Goal: Task Accomplishment & Management: Use online tool/utility

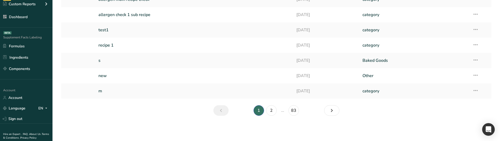
scroll to position [102, 0]
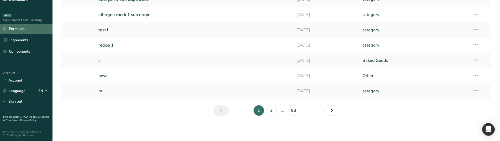
click at [29, 29] on link "Formulas" at bounding box center [26, 29] width 52 height 10
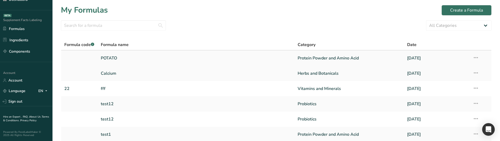
click at [147, 55] on link "POTATO" at bounding box center [196, 57] width 190 height 11
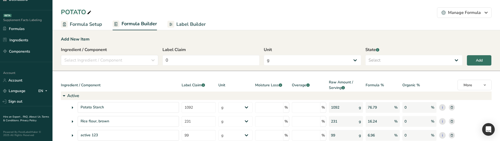
click at [188, 27] on span "Label Builder" at bounding box center [190, 24] width 29 height 7
select select "Courier New"
select select "bold"
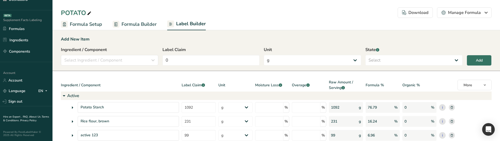
select select "bold"
select select "center"
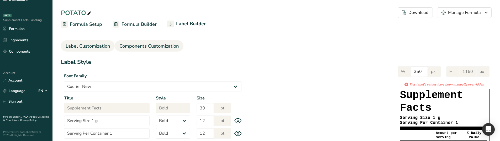
click at [158, 43] on span "Components Customization" at bounding box center [148, 45] width 59 height 7
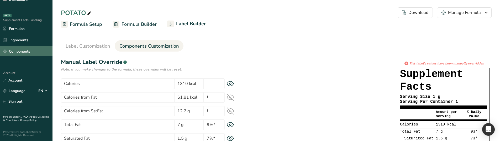
click at [31, 51] on link "Components" at bounding box center [26, 51] width 52 height 10
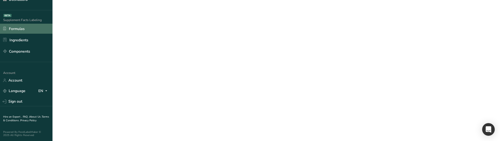
click at [28, 27] on link "Formulas" at bounding box center [26, 29] width 52 height 10
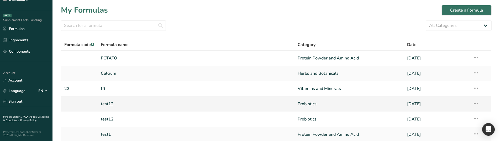
click at [119, 102] on link "test12" at bounding box center [196, 103] width 190 height 11
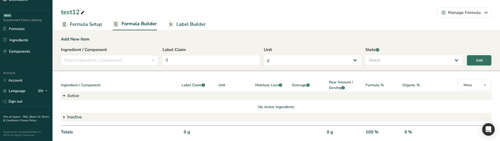
click at [192, 25] on span "Label Builder" at bounding box center [190, 24] width 29 height 7
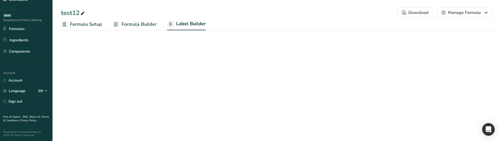
select select "Roboto"
select select "bold"
select select "center"
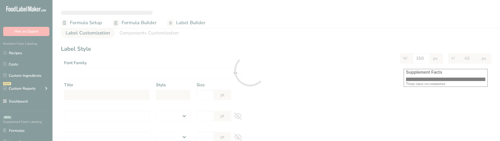
select select
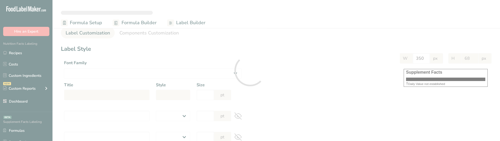
select select
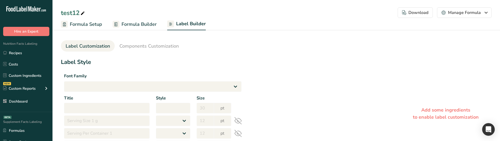
select select "Roboto"
type input "Supplement Facts"
select select "bold"
type input "30"
type input "Serving Size 1 g"
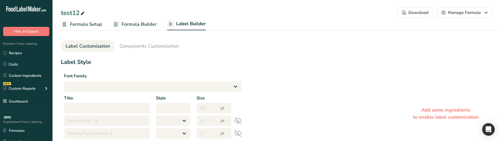
select select "regular"
type input "12"
type input "Serving Per Container 1"
select select "regular"
type input "12"
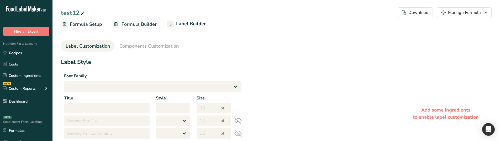
type input "Amount per serving"
select select "bold"
type input "10"
type input "% Daily Value"
select select "bold"
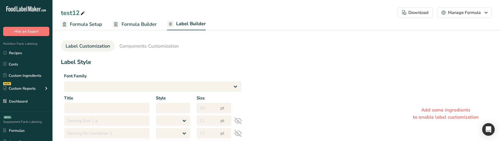
type input "10"
select select "regular"
type input "10"
select select "left"
type input "% Daily Value Column Justification"
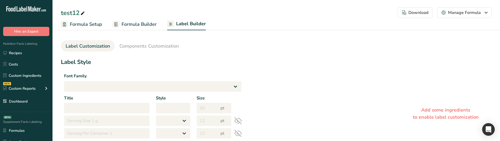
select select "center"
type input "40"
type input "30"
select select "% Daily Value"
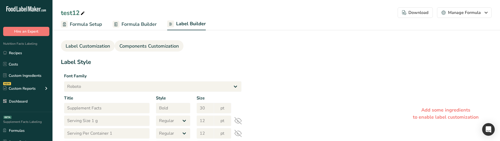
click at [150, 47] on span "Components Customization" at bounding box center [148, 45] width 59 height 7
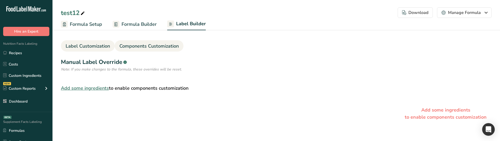
click at [100, 47] on span "Label Customization" at bounding box center [88, 45] width 44 height 7
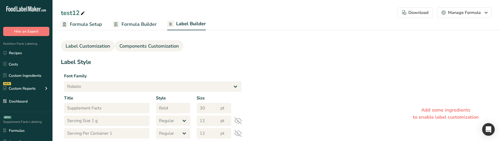
click at [128, 50] on link "Components Customization" at bounding box center [148, 46] width 59 height 12
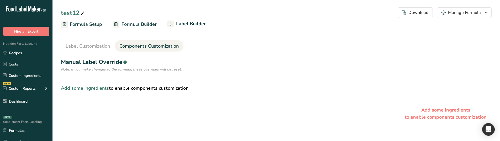
click at [132, 20] on link "Formula Builder" at bounding box center [135, 24] width 44 height 12
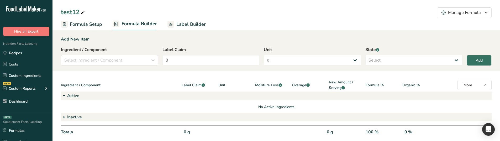
click at [186, 25] on span "Label Builder" at bounding box center [190, 24] width 29 height 7
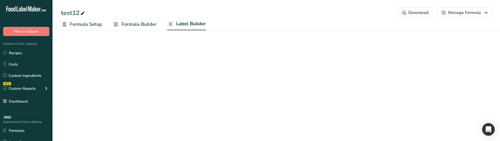
select select "Roboto"
select select "bold"
select select "center"
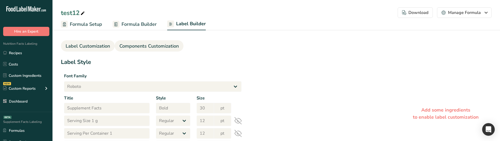
click at [169, 41] on link "Components Customization" at bounding box center [148, 46] width 59 height 12
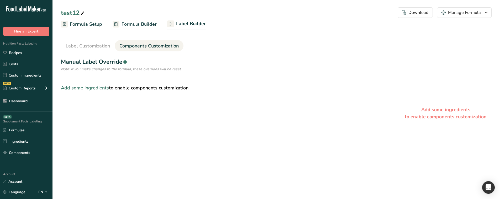
click at [136, 24] on span "Formula Builder" at bounding box center [138, 24] width 35 height 7
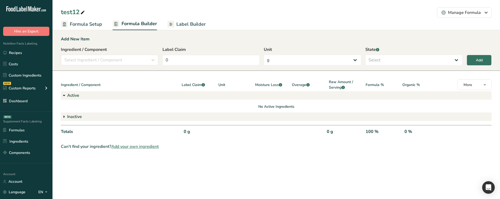
click at [185, 23] on span "Label Builder" at bounding box center [190, 24] width 29 height 7
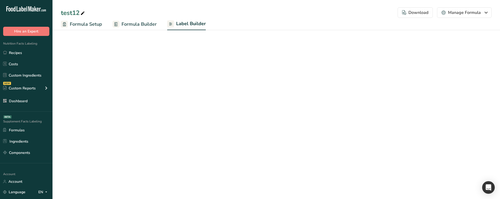
select select "Roboto"
select select "bold"
select select "center"
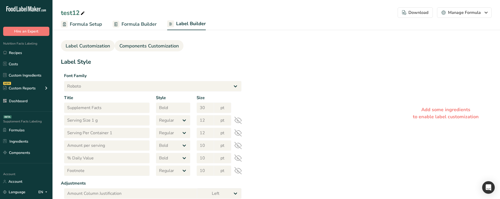
click at [145, 45] on span "Components Customization" at bounding box center [148, 45] width 59 height 7
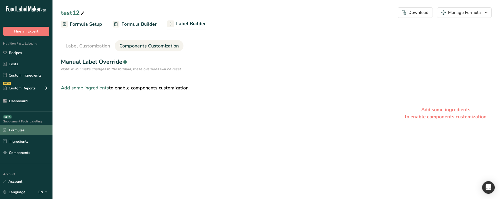
click at [31, 131] on link "Formulas" at bounding box center [26, 130] width 52 height 10
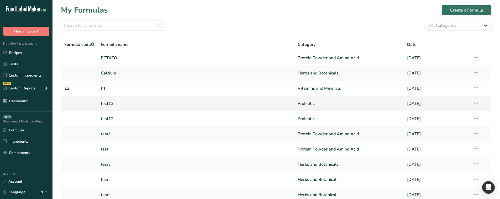
click at [117, 103] on link "test12" at bounding box center [196, 103] width 190 height 11
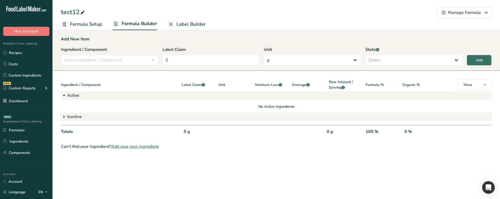
click at [176, 26] on span "Label Builder" at bounding box center [190, 24] width 29 height 7
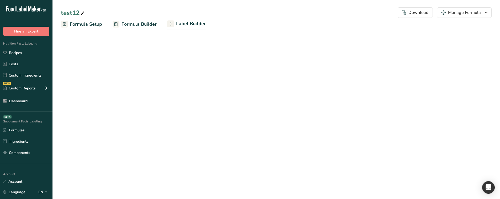
select select "Roboto"
select select "bold"
select select "center"
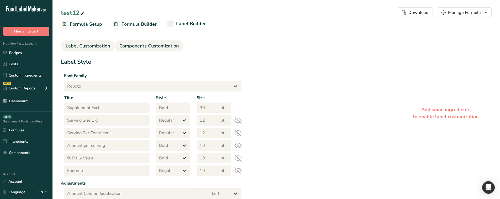
click at [161, 48] on span "Components Customization" at bounding box center [148, 45] width 59 height 7
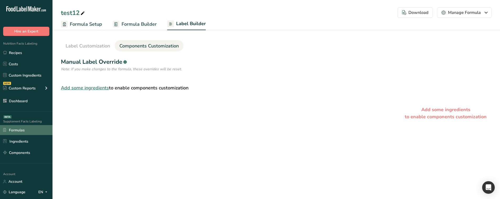
click at [31, 129] on link "Formulas" at bounding box center [26, 130] width 52 height 10
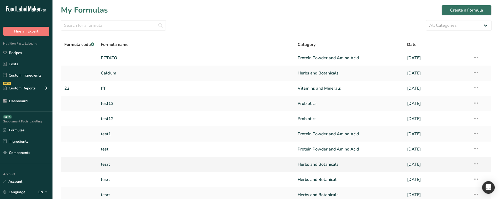
click at [124, 140] on link "tesrt" at bounding box center [196, 164] width 190 height 11
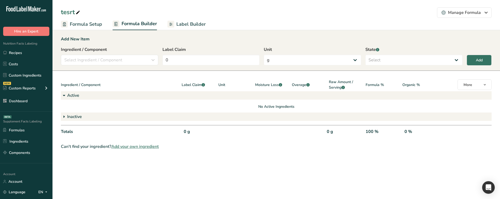
click at [175, 26] on link "Label Builder" at bounding box center [186, 24] width 38 height 12
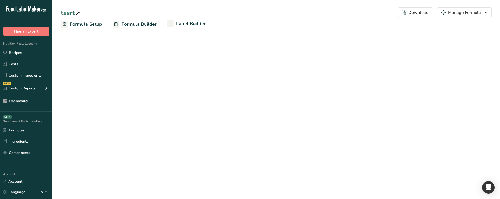
select select "Roboto"
select select "bold"
select select "center"
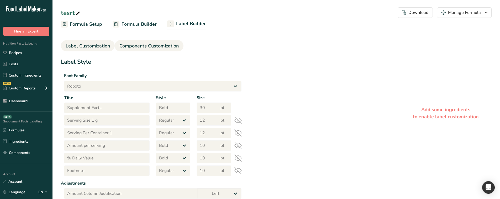
click at [153, 50] on link "Components Customization" at bounding box center [148, 46] width 59 height 12
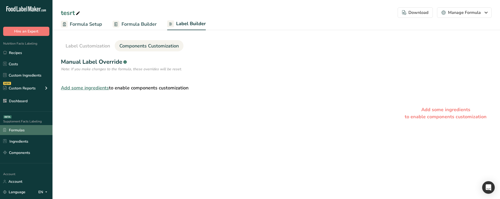
click at [27, 128] on link "Formulas" at bounding box center [26, 130] width 52 height 10
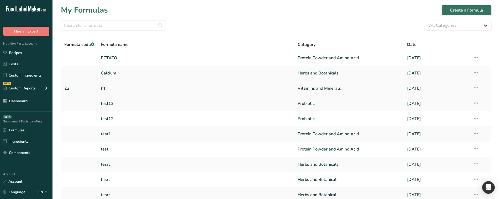
click at [110, 83] on link "fff" at bounding box center [196, 88] width 190 height 11
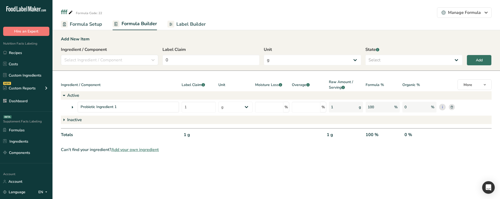
click at [176, 24] on span "Label Builder" at bounding box center [190, 24] width 29 height 7
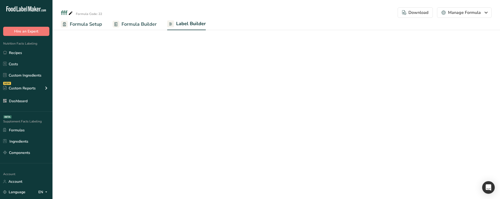
select select "Roboto"
select select "bold"
select select "center"
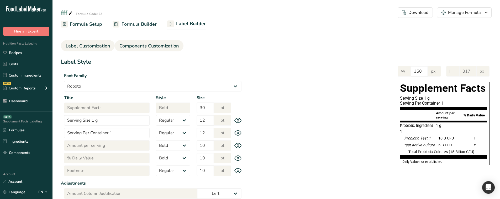
click at [145, 46] on span "Components Customization" at bounding box center [148, 45] width 59 height 7
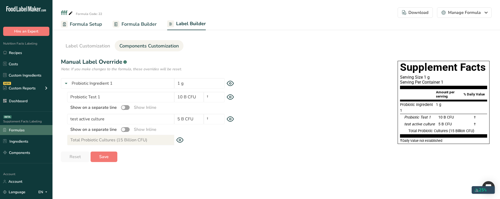
click at [33, 129] on link "Formulas" at bounding box center [26, 130] width 52 height 10
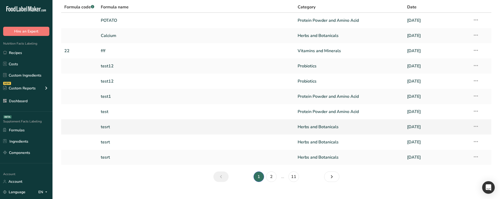
scroll to position [46, 0]
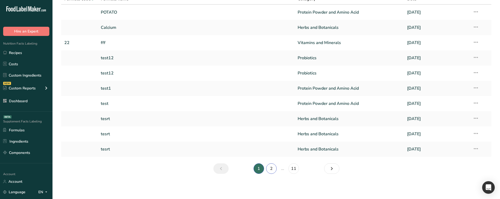
click at [275, 140] on link "2" at bounding box center [271, 168] width 10 height 10
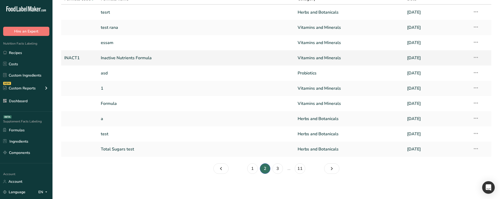
click at [164, 59] on link "Inactive Nutrients Formula" at bounding box center [196, 57] width 190 height 11
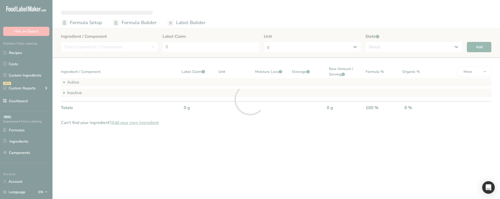
select select "6"
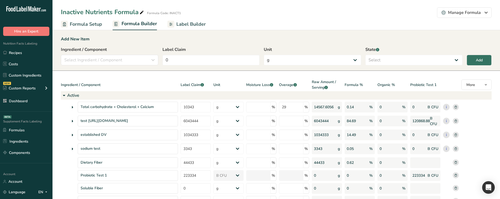
click at [188, 19] on link "Label Builder" at bounding box center [186, 24] width 38 height 12
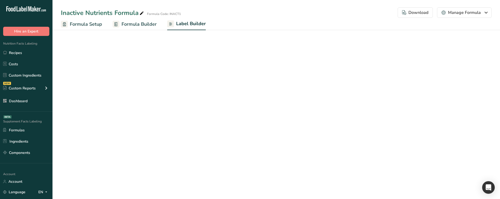
select select "Roboto"
select select "bold"
select select "center"
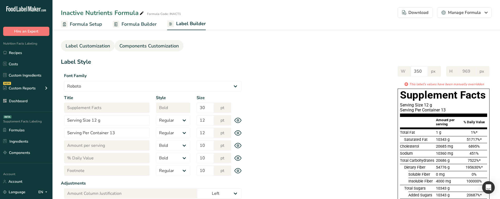
click at [146, 47] on span "Components Customization" at bounding box center [148, 45] width 59 height 7
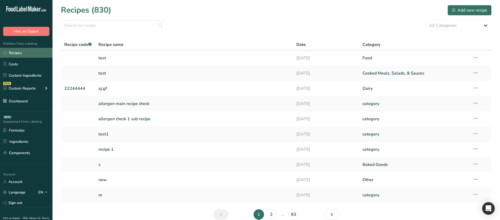
click at [18, 51] on link "Recipes" at bounding box center [26, 53] width 52 height 10
click at [154, 89] on link "aj,gf" at bounding box center [194, 88] width 192 height 11
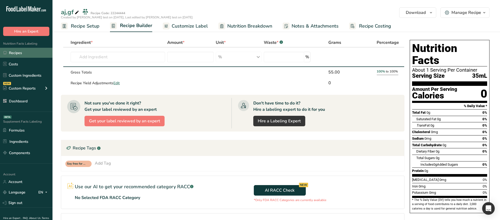
click at [33, 51] on link "Recipes" at bounding box center [26, 53] width 52 height 10
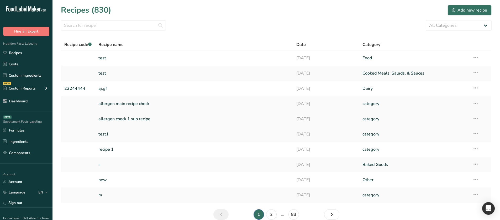
click at [145, 121] on link "allergen check 1 sub recipe" at bounding box center [194, 118] width 192 height 11
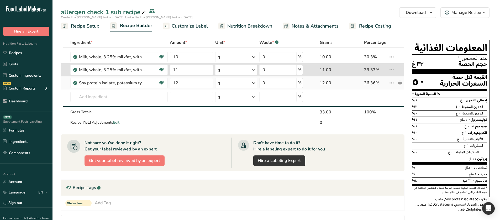
type input "12"
type input "11"
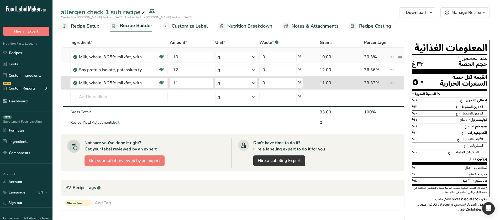
type input "11"
type input "10"
type input "12"
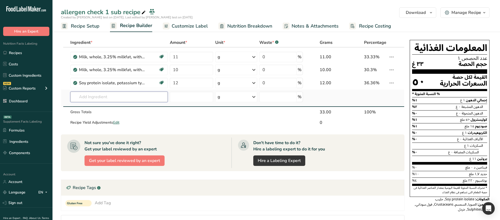
click at [143, 93] on input "text" at bounding box center [119, 97] width 98 height 10
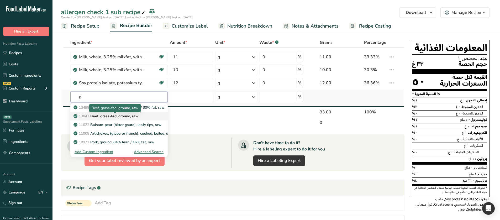
type input "g"
click at [135, 119] on p "13047 Beef, grass-fed, ground, raw" at bounding box center [106, 116] width 64 height 6
type input "Beef, grass-fed, ground, raw"
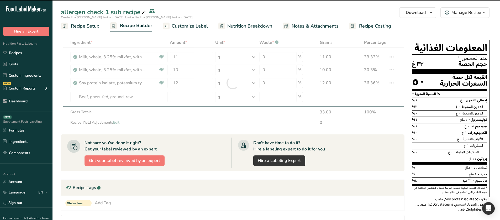
type input "0"
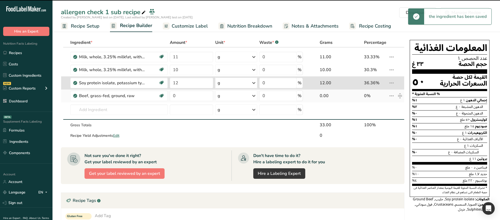
type input "0"
type input "12"
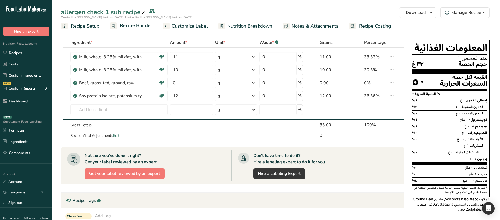
click at [93, 26] on span "Recipe Setup" at bounding box center [85, 26] width 29 height 7
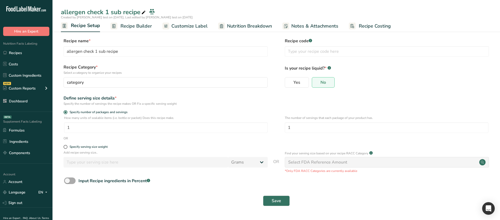
click at [84, 178] on div "Input Recipe ingredients in Percent .a-a{fill:#347362;}.b-a{fill:#fff;}" at bounding box center [114, 181] width 72 height 6
click at [67, 179] on input "Input Recipe ingredients in Percent .a-a{fill:#347362;}.b-a{fill:#fff;}" at bounding box center [65, 180] width 3 height 3
checkbox input "true"
click at [137, 203] on input "number" at bounding box center [261, 203] width 394 height 10
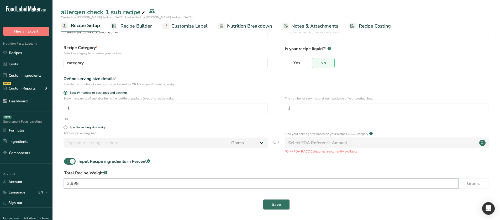
scroll to position [21, 0]
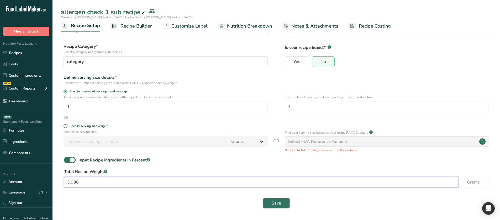
type input "3.998"
click at [273, 201] on span "Save" at bounding box center [275, 203] width 9 height 6
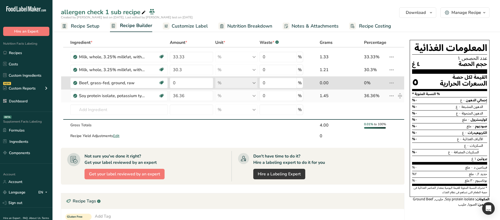
type input "36.36"
type input "0"
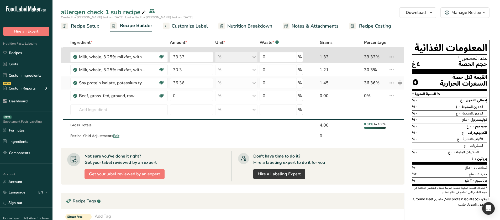
type input "36.36"
type input "33.33"
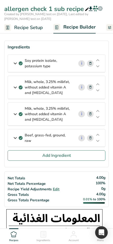
click at [98, 66] on icon at bounding box center [97, 67] width 6 height 4
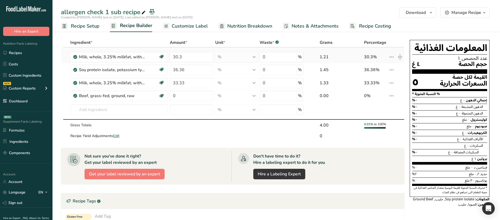
click at [391, 56] on icon at bounding box center [391, 56] width 6 height 9
click at [377, 66] on span "Info" at bounding box center [377, 68] width 7 height 6
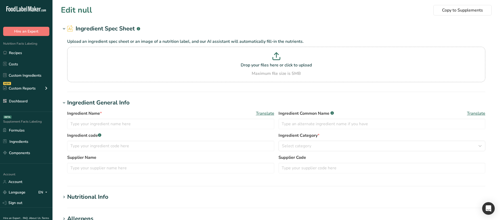
type input "Milk, whole, 3.25% milkfat, without added vitamin A and vitamin D"
type input "Milk"
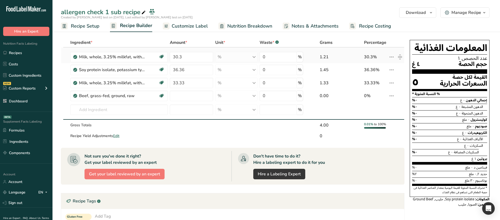
click at [391, 56] on icon at bounding box center [391, 56] width 6 height 9
click at [384, 78] on div "Delete" at bounding box center [377, 81] width 25 height 7
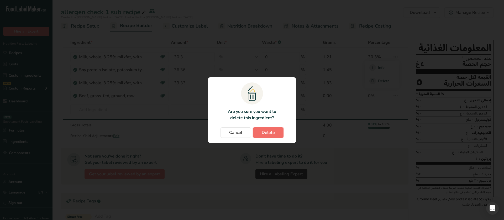
click at [271, 135] on span "Delete" at bounding box center [268, 132] width 13 height 6
type input "36.36"
type input "33.33"
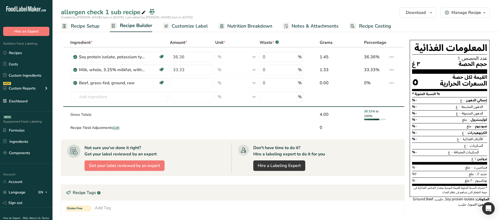
click at [90, 30] on link "Recipe Setup" at bounding box center [80, 26] width 39 height 12
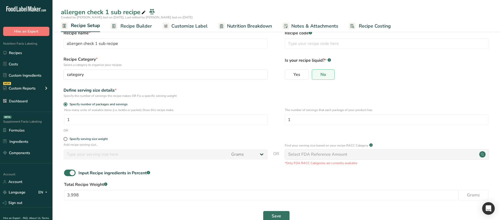
scroll to position [21, 0]
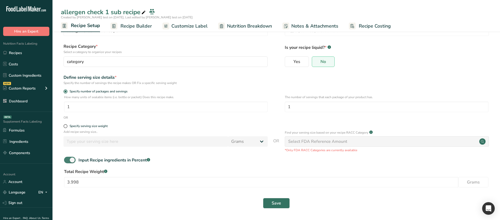
click at [73, 157] on span at bounding box center [70, 160] width 12 height 7
click at [67, 158] on input "Input Recipe ingredients in Percent .a-a{fill:#347362;}.b-a{fill:#fff;}" at bounding box center [65, 159] width 3 height 3
checkbox input "false"
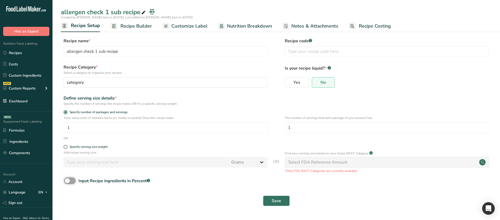
scroll to position [0, 0]
click at [281, 204] on span "Save" at bounding box center [275, 201] width 9 height 6
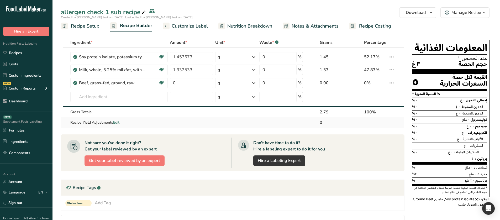
click at [119, 121] on span "Edit" at bounding box center [116, 122] width 6 height 5
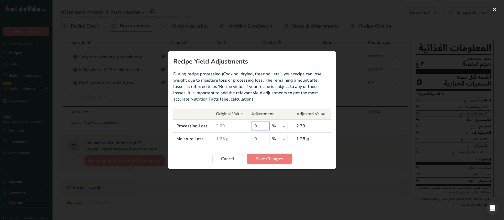
click at [256, 129] on input "0" at bounding box center [260, 126] width 18 height 8
type input "5"
click at [281, 157] on span "Save Changes" at bounding box center [269, 159] width 28 height 6
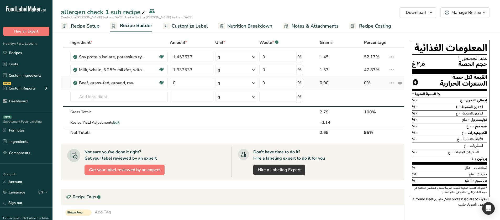
drag, startPoint x: 351, startPoint y: 57, endPoint x: 347, endPoint y: 87, distance: 30.6
click at [347, 87] on tbody "Soy protein isolate, potassium type Source of plant based protien Dairy free Gl…" at bounding box center [232, 87] width 343 height 80
click at [338, 32] on section "Ingredient * Amount * Unit * Waste * .a-a{fill:#347362;}.b-a{fill:#fff;} Grams …" at bounding box center [275, 179] width 447 height 305
click at [116, 124] on span "Edit" at bounding box center [116, 122] width 6 height 5
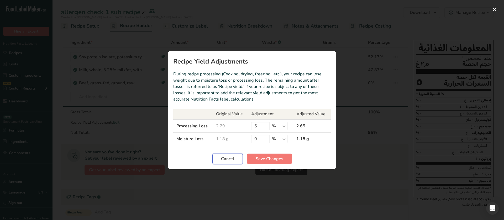
click at [225, 158] on span "Cancel" at bounding box center [227, 159] width 13 height 6
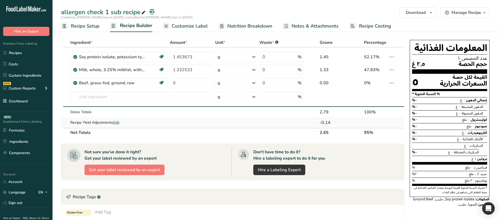
click at [116, 123] on span "Edit" at bounding box center [116, 122] width 6 height 5
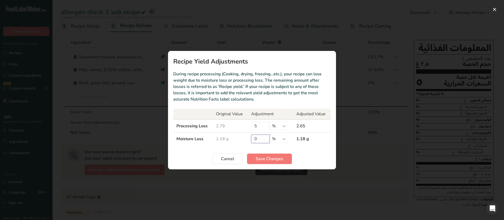
click at [258, 139] on input "0" at bounding box center [260, 139] width 18 height 8
type input "6"
click at [268, 154] on button "Save Changes" at bounding box center [269, 158] width 45 height 10
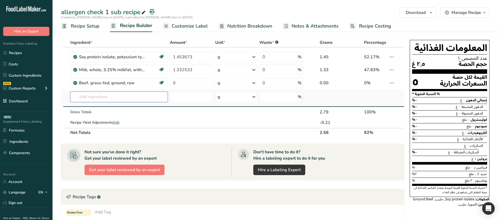
click at [85, 100] on input "text" at bounding box center [119, 97] width 98 height 10
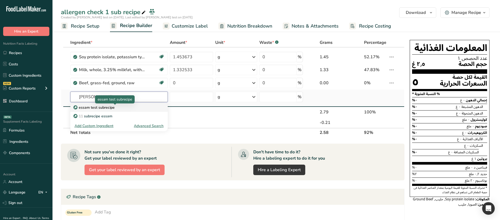
type input "essam su"
click at [103, 107] on p "essam test subrecipe" at bounding box center [94, 108] width 40 height 6
type input "essam test subrecipe"
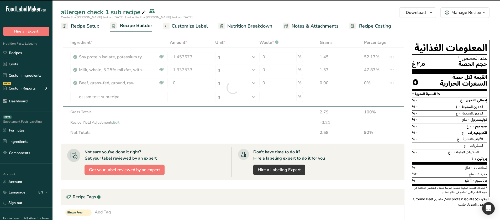
type input "0"
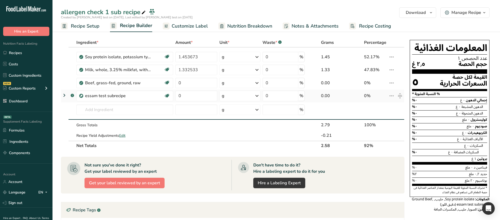
click at [63, 96] on icon at bounding box center [64, 94] width 6 height 9
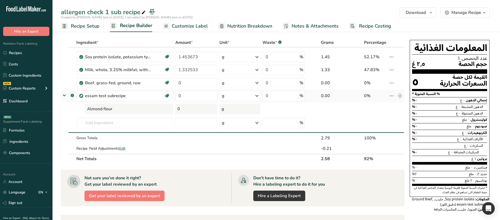
click at [63, 96] on icon at bounding box center [64, 95] width 9 height 6
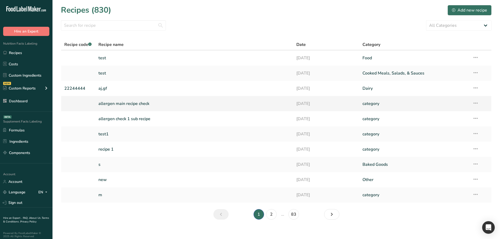
click at [126, 101] on link "allergen main recipe check" at bounding box center [194, 103] width 192 height 11
